Goal: Find specific page/section: Find specific page/section

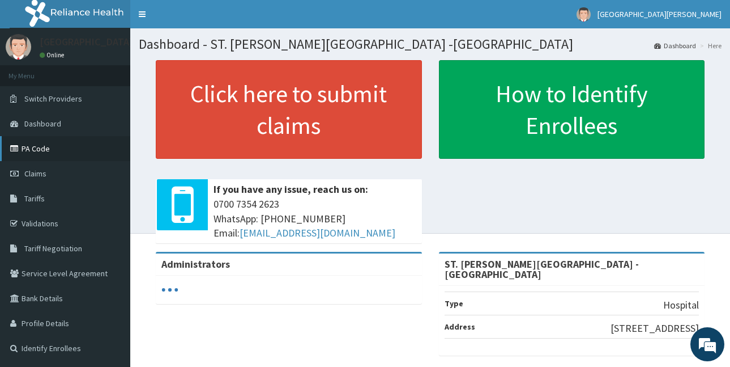
click at [72, 155] on link "PA Code" at bounding box center [65, 148] width 130 height 25
click at [40, 154] on link "PA Code" at bounding box center [65, 148] width 130 height 25
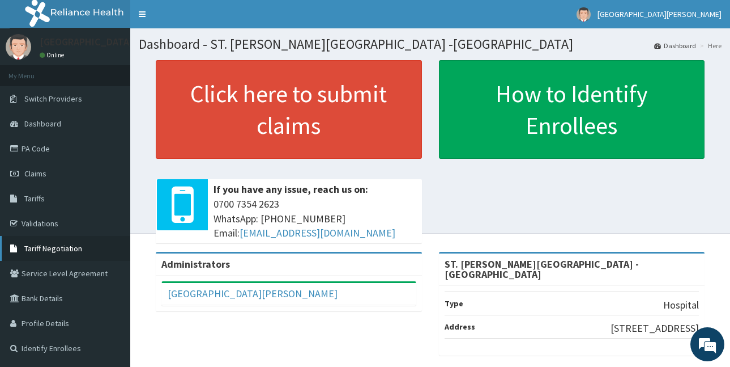
click at [48, 246] on span "Tariff Negotiation" at bounding box center [53, 248] width 58 height 10
